Goal: Task Accomplishment & Management: Use online tool/utility

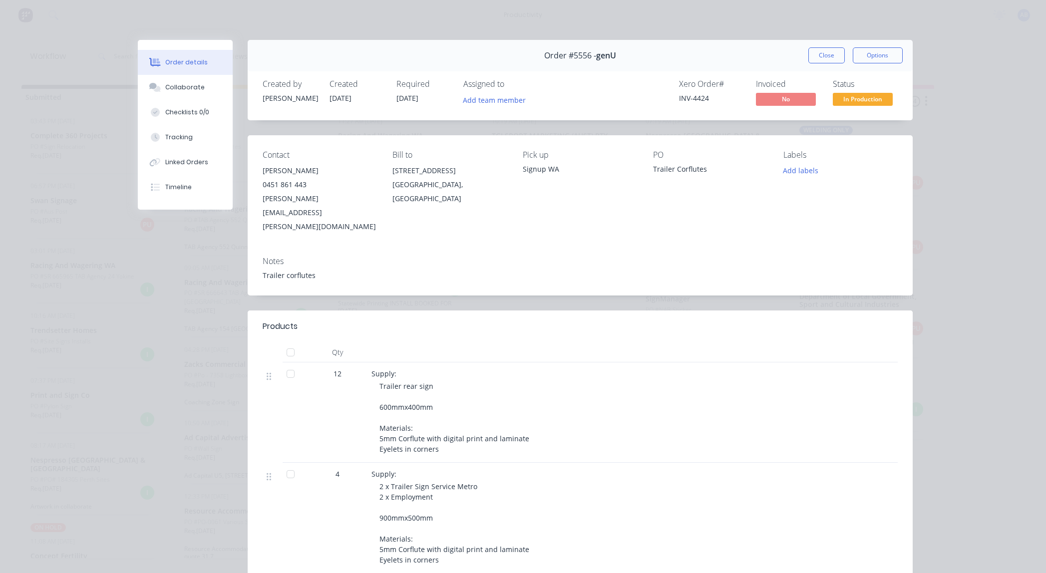
drag, startPoint x: 820, startPoint y: 52, endPoint x: 571, endPoint y: 47, distance: 248.8
click at [819, 53] on button "Close" at bounding box center [827, 55] width 36 height 16
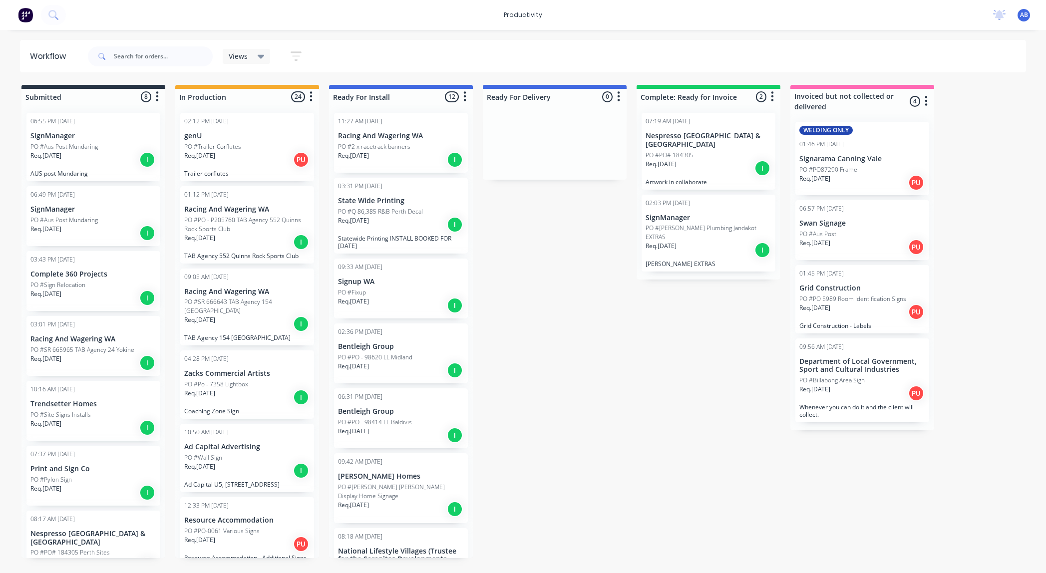
click at [312, 96] on icon "button" at bounding box center [311, 97] width 2 height 10
click at [293, 114] on button "Sort By" at bounding box center [267, 118] width 100 height 16
click at [230, 116] on button "Sort By" at bounding box center [267, 118] width 100 height 16
click at [234, 119] on button "Sort By" at bounding box center [267, 118] width 100 height 16
click at [371, 125] on date "Created date" at bounding box center [370, 123] width 100 height 16
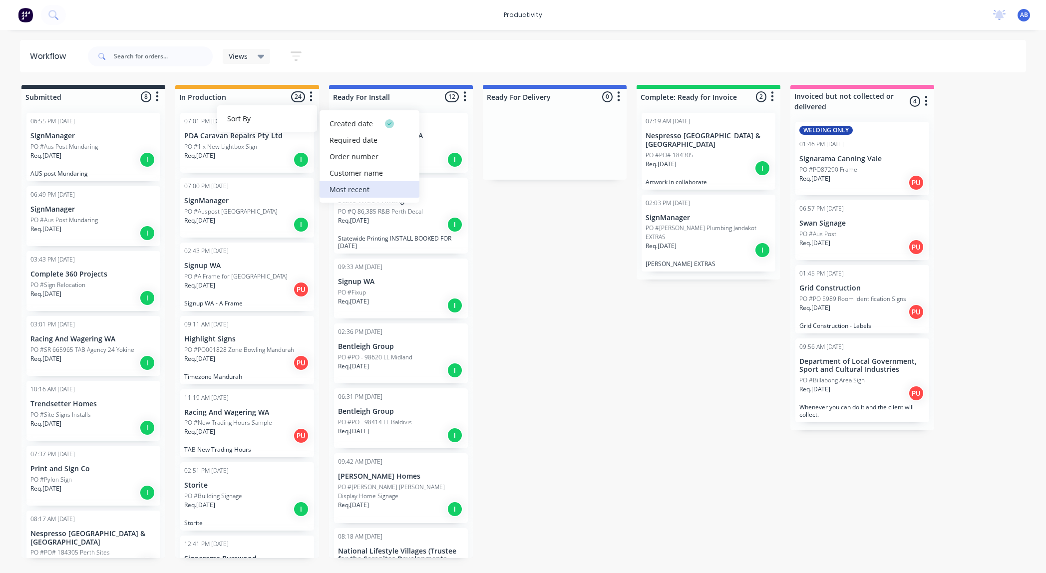
click at [358, 190] on recent "Most recent" at bounding box center [370, 189] width 100 height 16
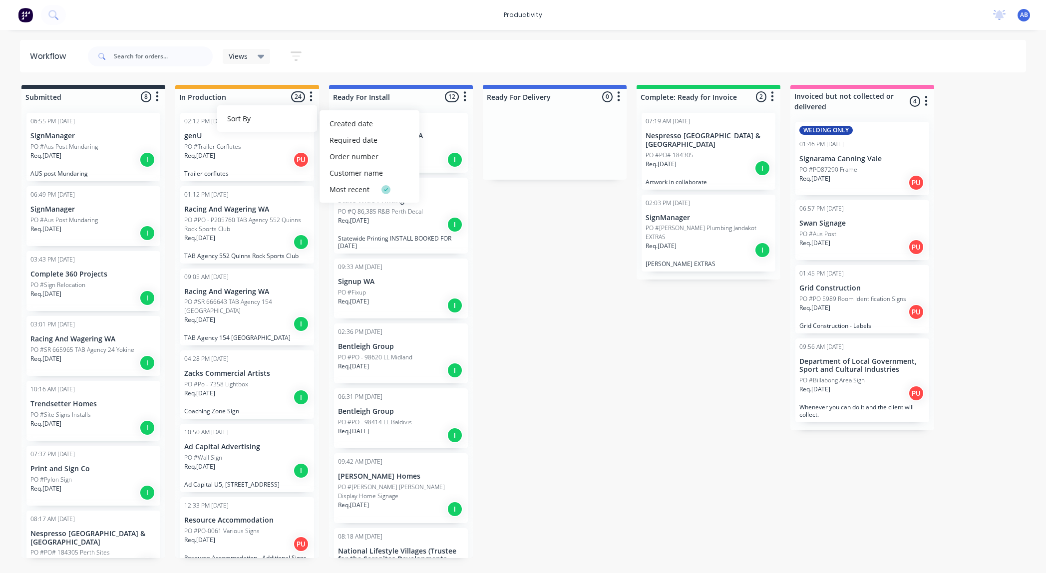
click at [342, 51] on div "Views Save new view None (Default) edit Show/Hide statuses Show line item cards…" at bounding box center [556, 56] width 941 height 30
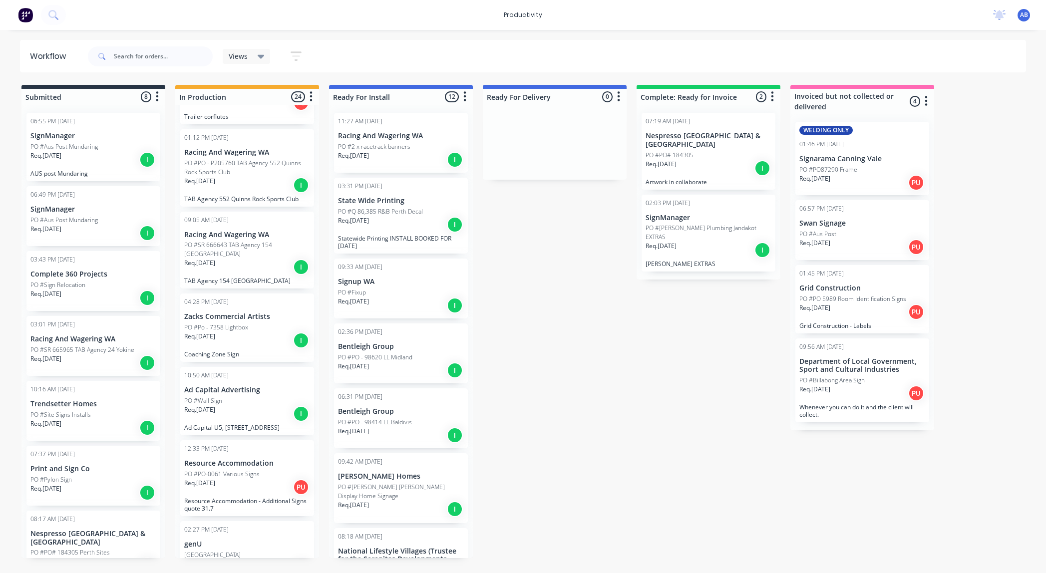
scroll to position [58, 0]
click at [261, 166] on p "PO #PO - P205760 TAB Agency 552 Quinns Rock Sports Club" at bounding box center [247, 167] width 126 height 18
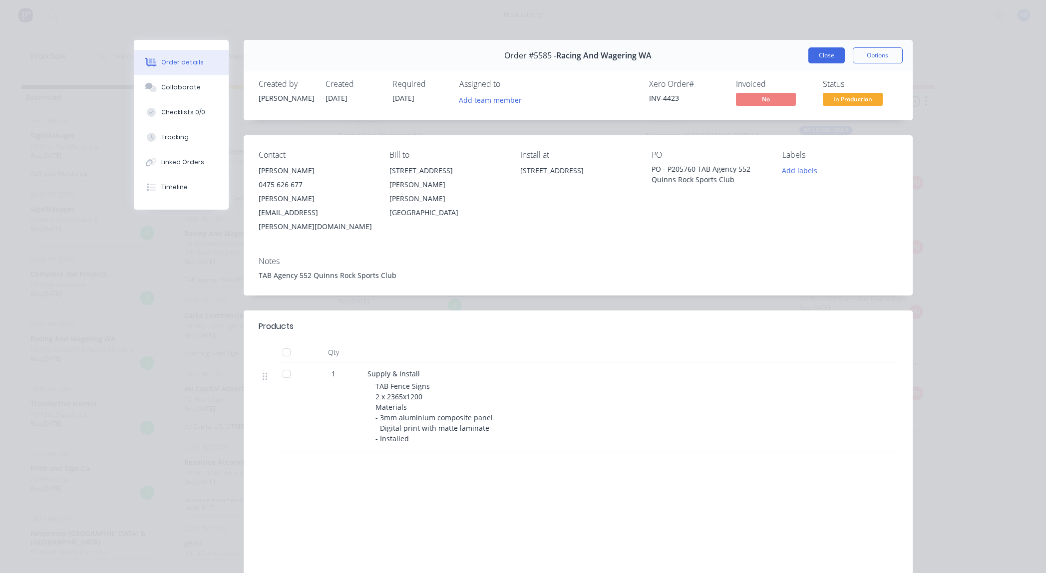
click at [822, 58] on button "Close" at bounding box center [827, 55] width 36 height 16
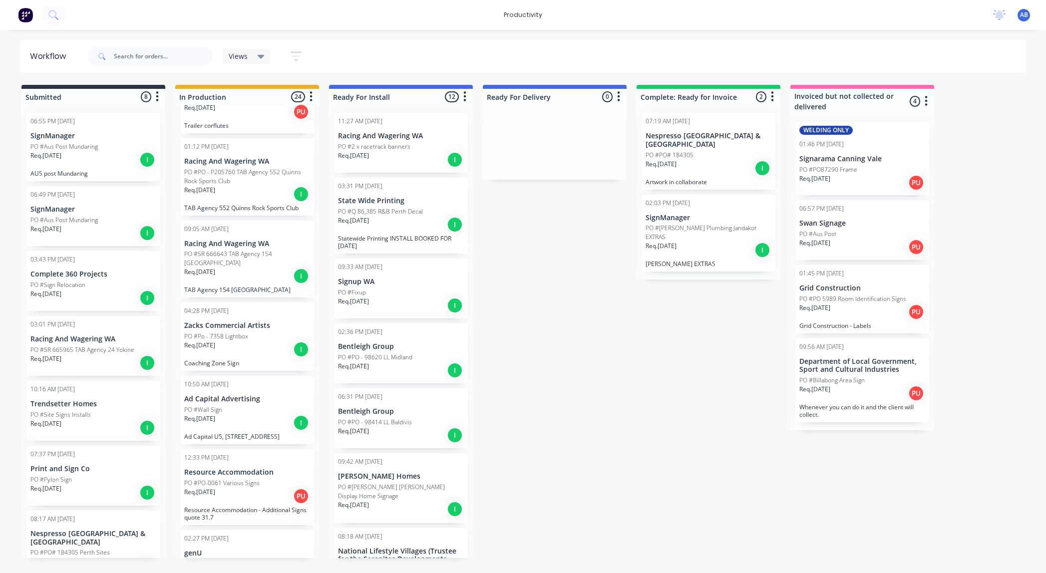
scroll to position [57, 0]
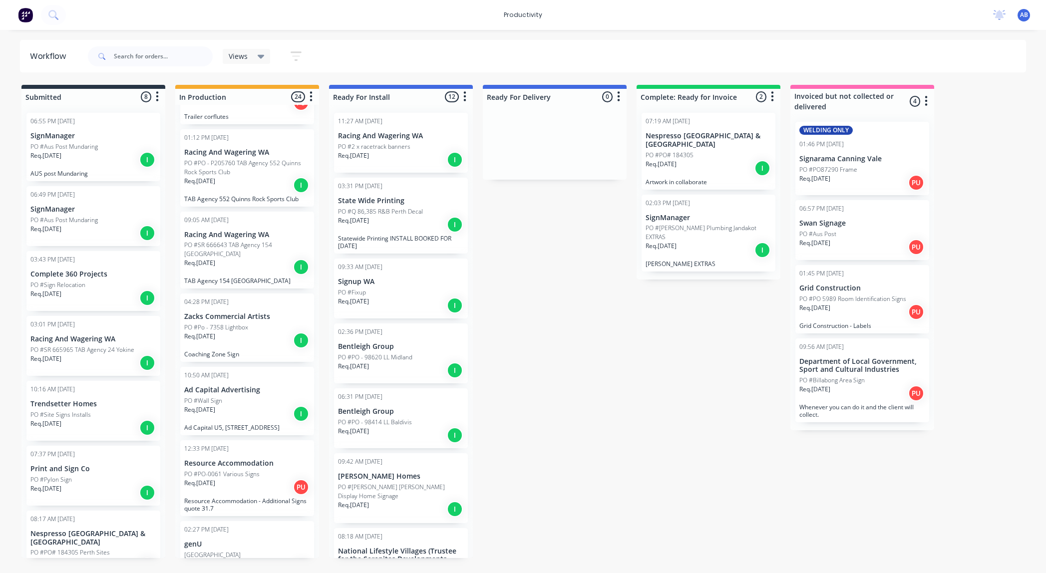
click at [235, 259] on div "Req. [DATE] I" at bounding box center [247, 267] width 126 height 17
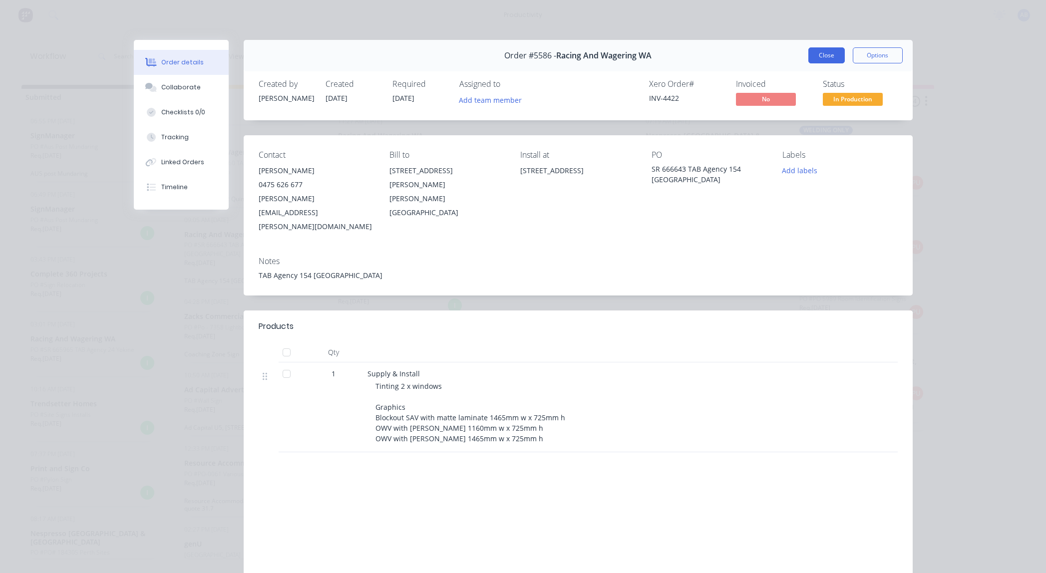
click at [824, 53] on button "Close" at bounding box center [827, 55] width 36 height 16
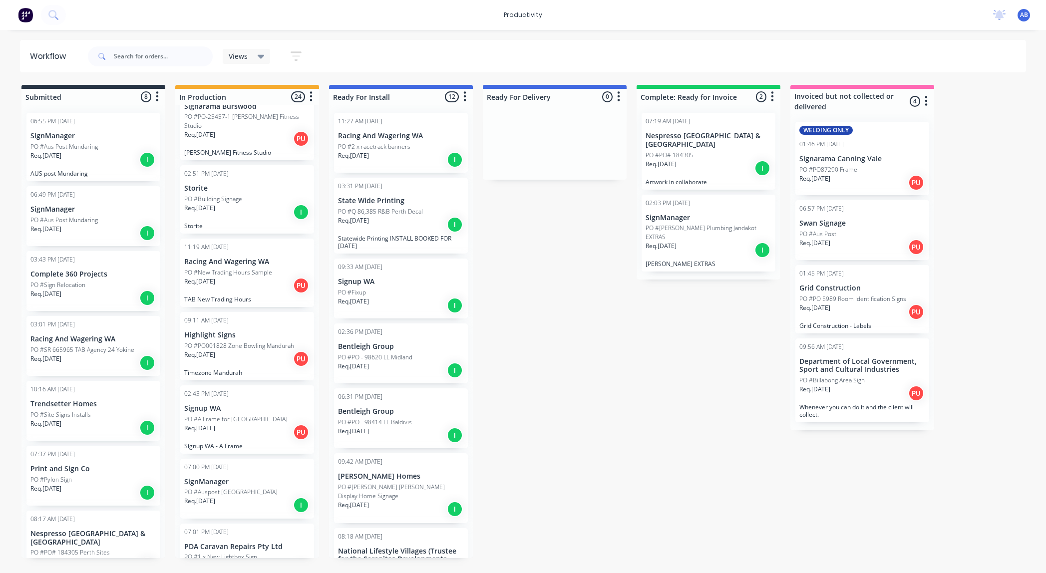
scroll to position [0, 10]
